Goal: Find specific page/section: Find specific page/section

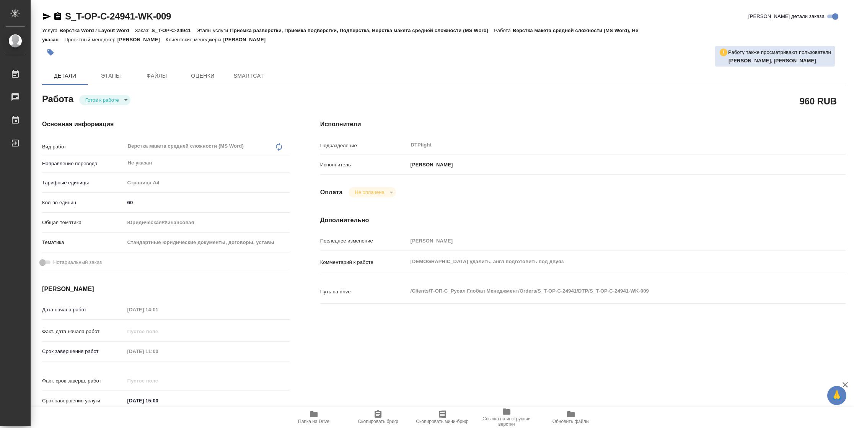
type textarea "x"
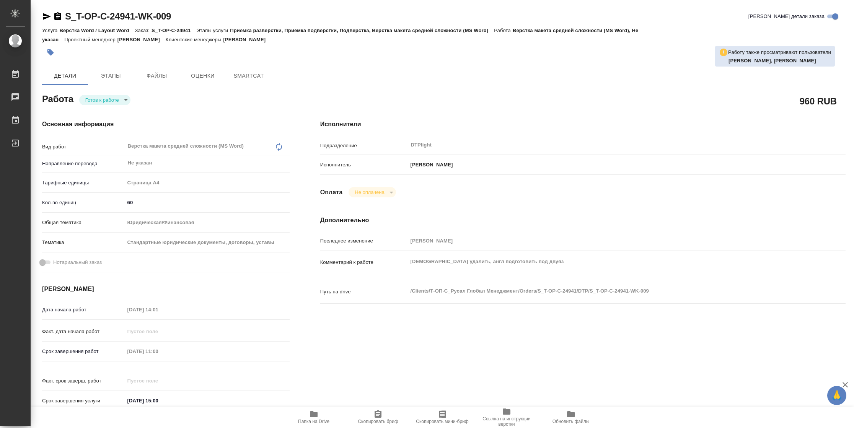
type textarea "x"
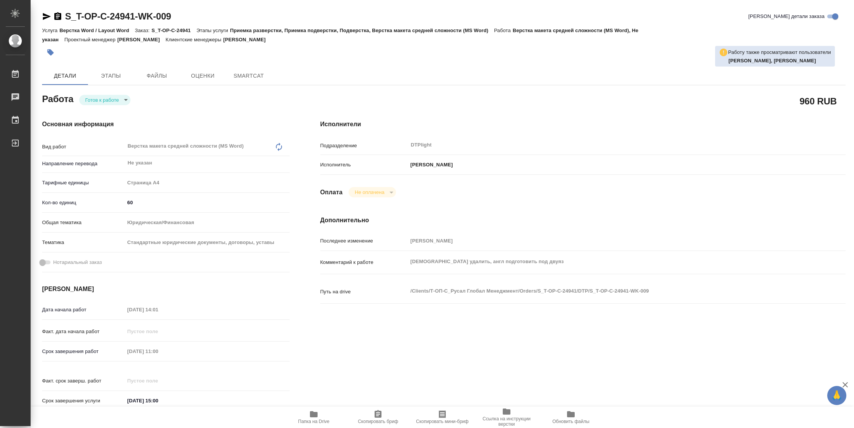
type textarea "x"
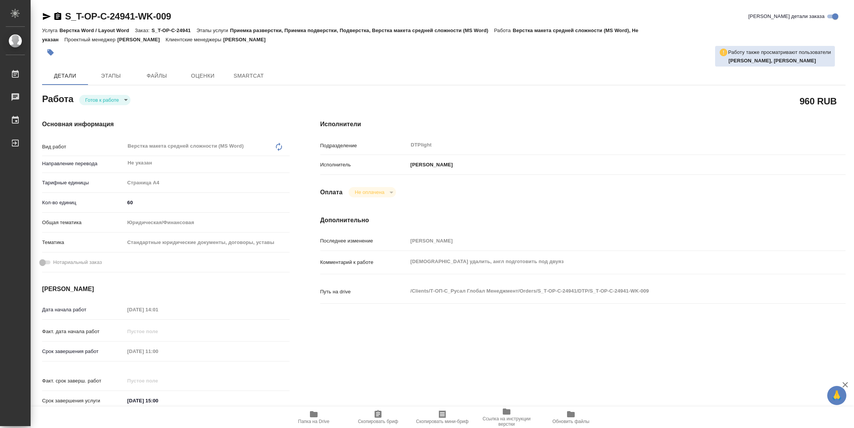
type textarea "x"
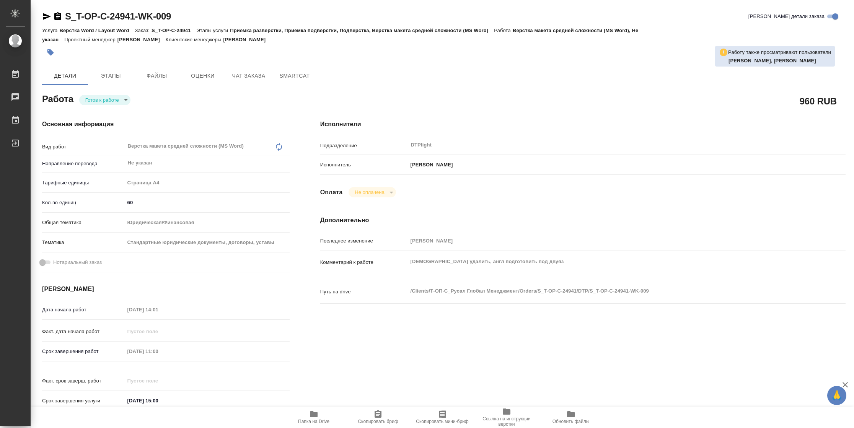
type textarea "x"
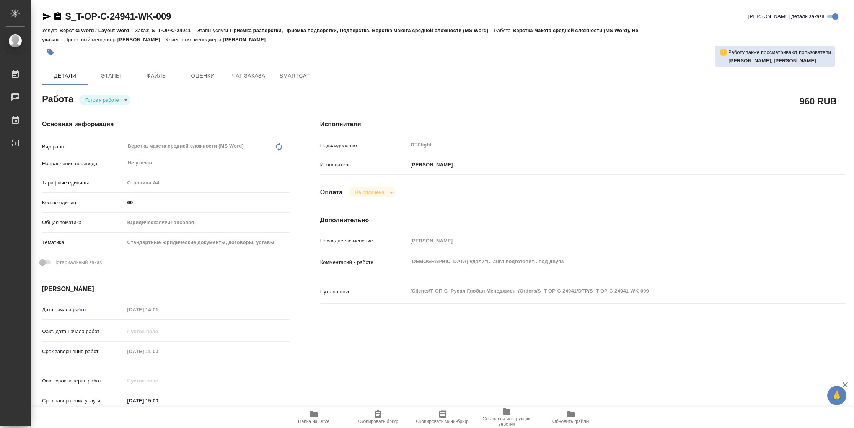
type textarea "x"
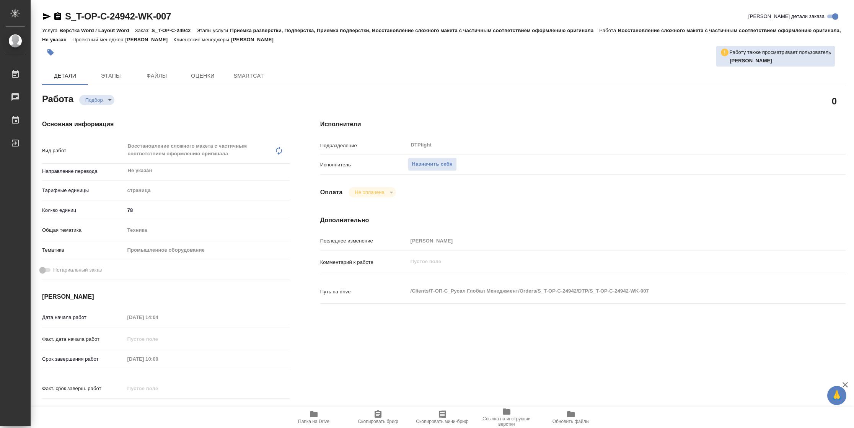
type textarea "x"
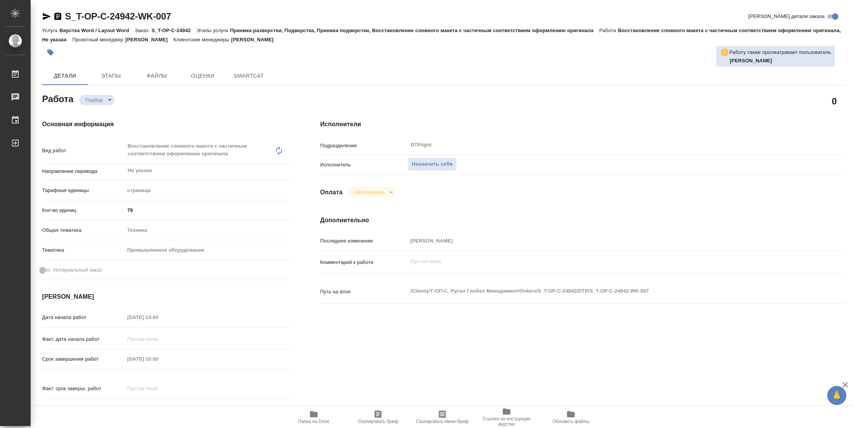
type textarea "x"
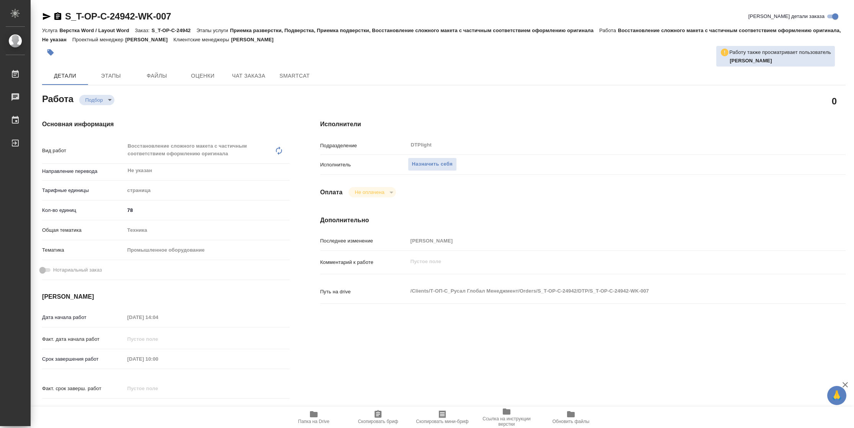
click at [320, 416] on span "Папка на Drive" at bounding box center [313, 417] width 55 height 15
type textarea "x"
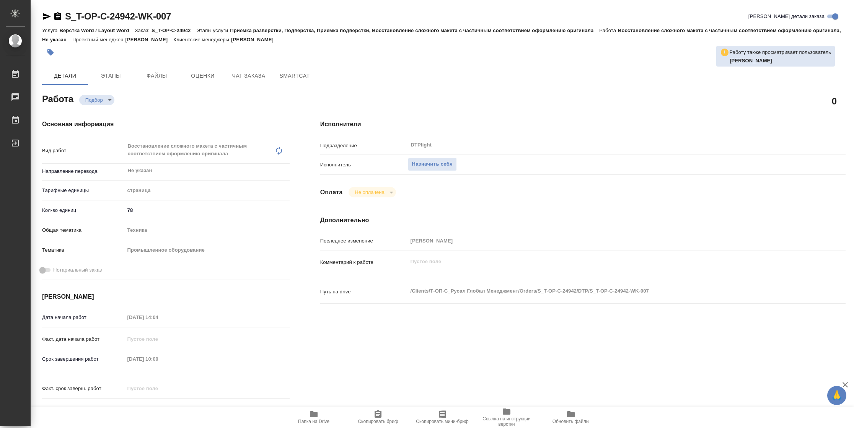
type textarea "x"
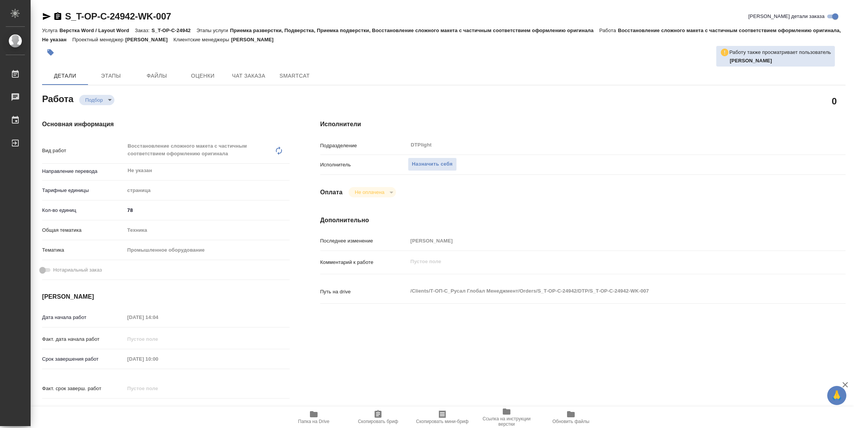
type textarea "x"
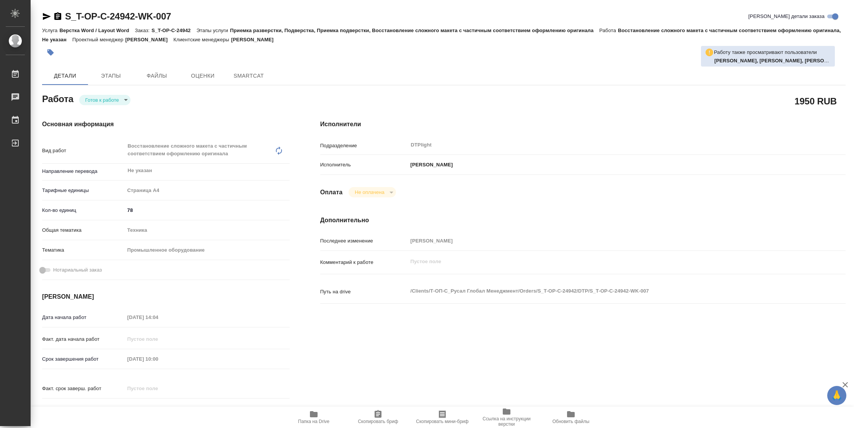
type textarea "x"
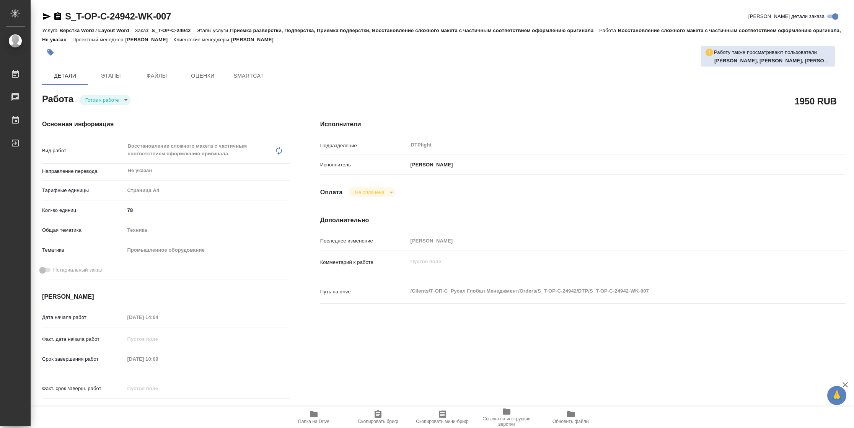
type textarea "x"
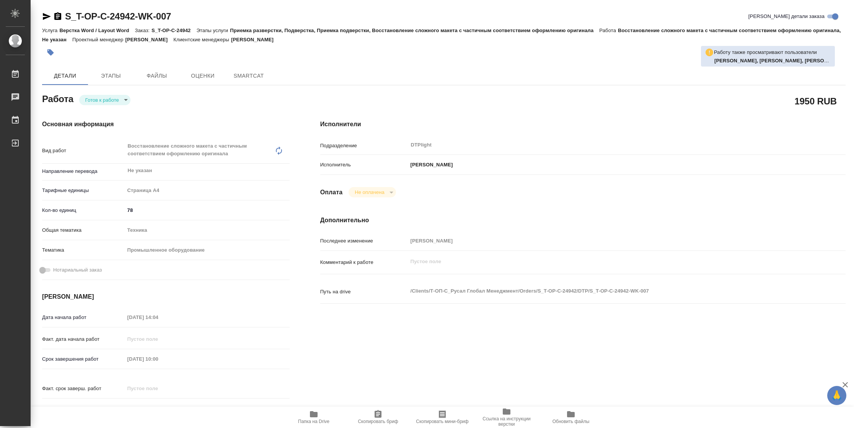
type textarea "x"
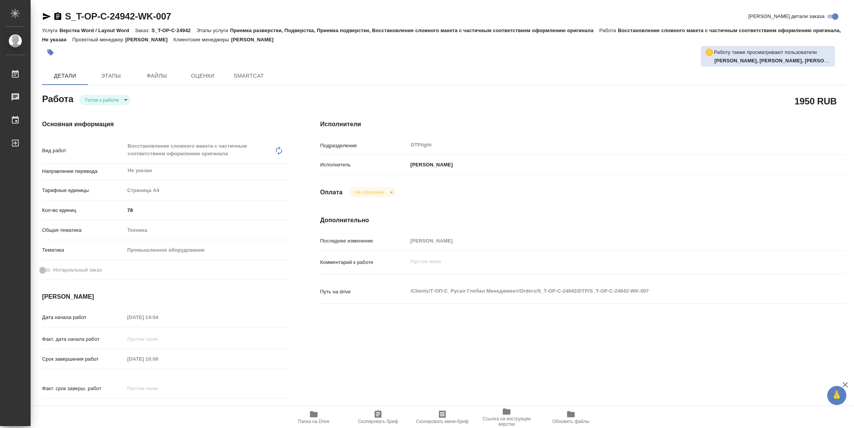
type textarea "x"
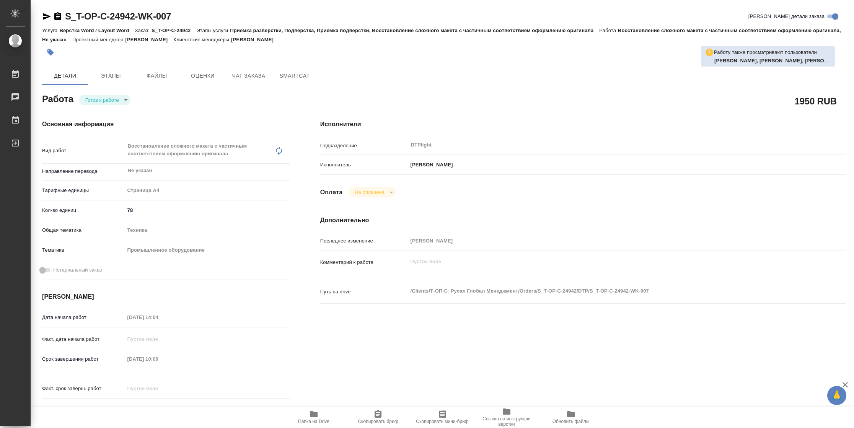
type textarea "x"
click at [326, 424] on span "Папка на Drive" at bounding box center [313, 421] width 31 height 5
type textarea "x"
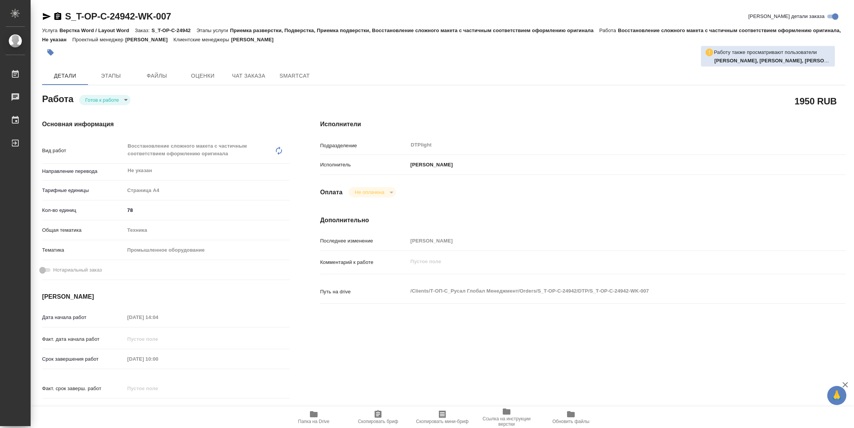
type textarea "x"
